Goal: Find specific page/section: Find specific page/section

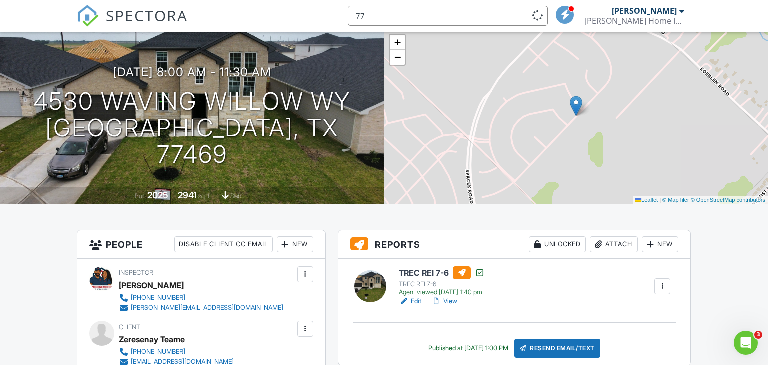
scroll to position [63, 0]
type input "77469"
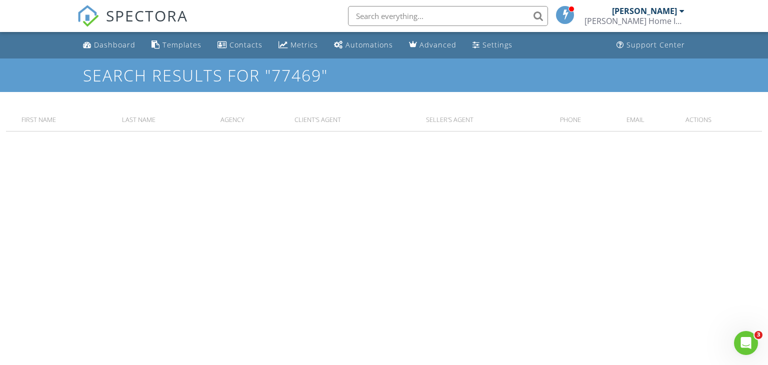
click at [446, 12] on input "text" at bounding box center [448, 16] width 200 height 20
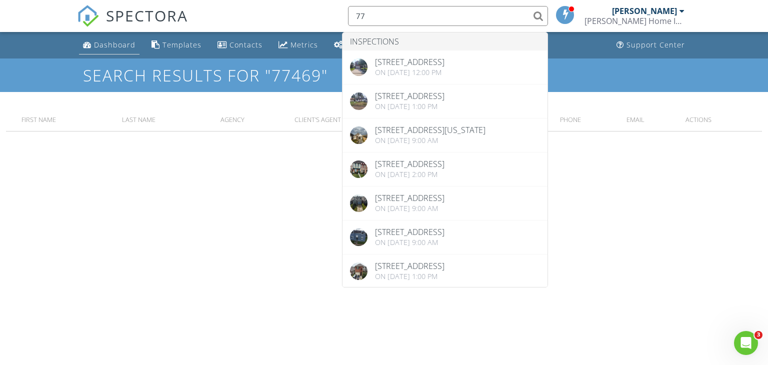
type input "77"
click at [119, 44] on div "Dashboard" at bounding box center [115, 45] width 42 height 10
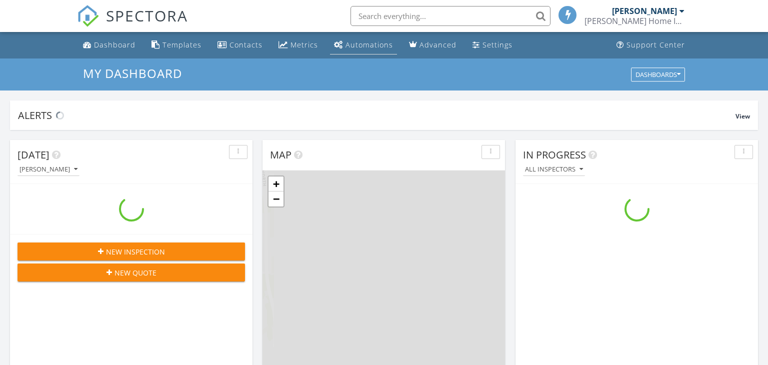
scroll to position [911, 769]
click at [393, 19] on input "text" at bounding box center [451, 16] width 200 height 20
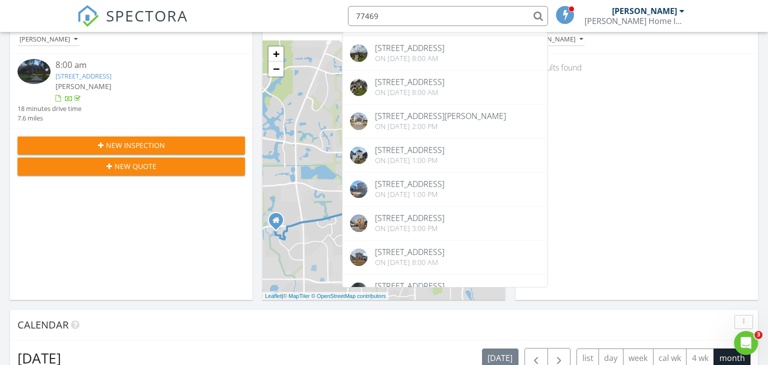
scroll to position [0, 0]
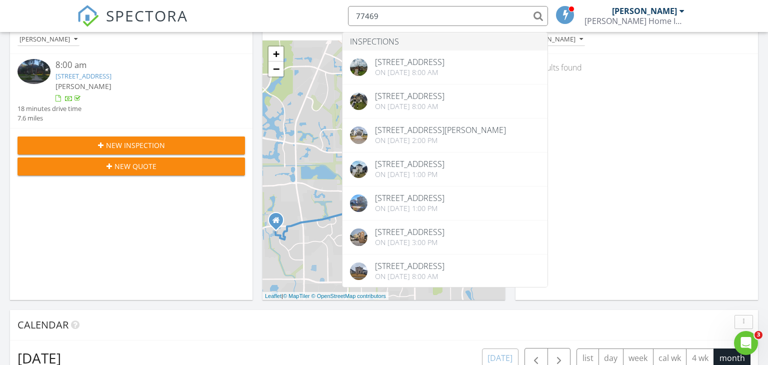
type input "77469"
